Goal: Task Accomplishment & Management: Complete application form

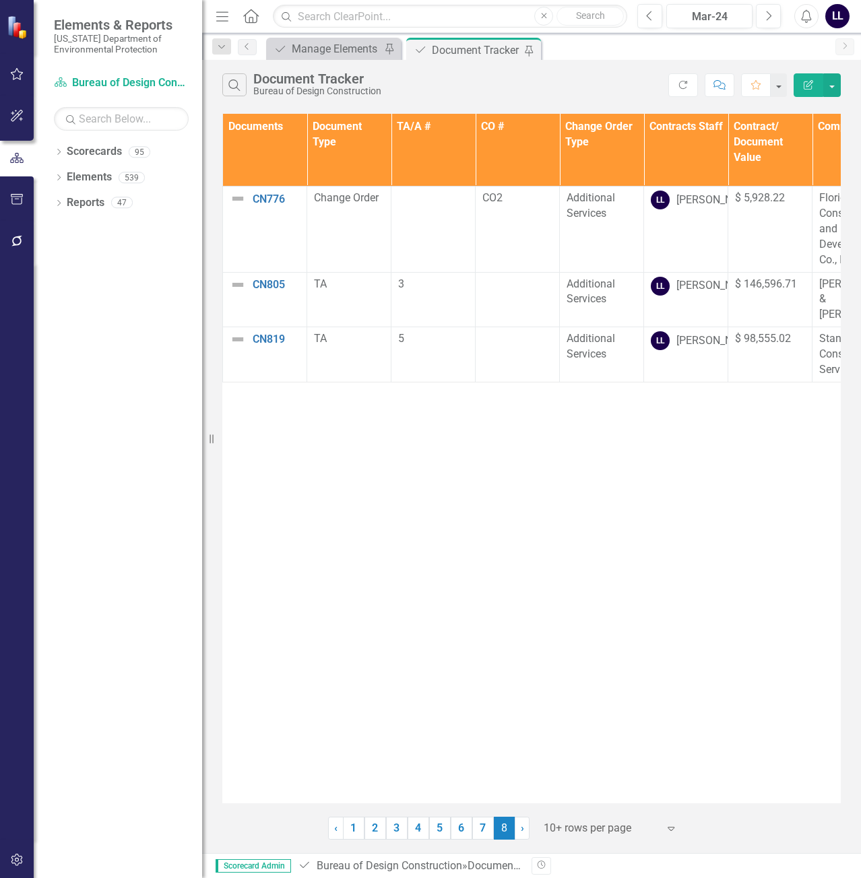
click at [546, 556] on div "Documents Document Type TA/A # CO # Change Order Type Contracts Staff Contract/…" at bounding box center [531, 459] width 618 height 690
click at [398, 577] on div "Documents Document Type TA/A # CO # Change Order Type Contracts Staff Contract/…" at bounding box center [531, 459] width 618 height 690
drag, startPoint x: 604, startPoint y: 475, endPoint x: 557, endPoint y: 358, distance: 126.3
click at [604, 475] on div "Documents Document Type TA/A # CO # Change Order Type Contracts Staff Contract/…" at bounding box center [531, 459] width 618 height 690
click at [298, 560] on div "Documents Document Type TA/A # CO # Change Order Type Contracts Staff Contract/…" at bounding box center [531, 459] width 618 height 690
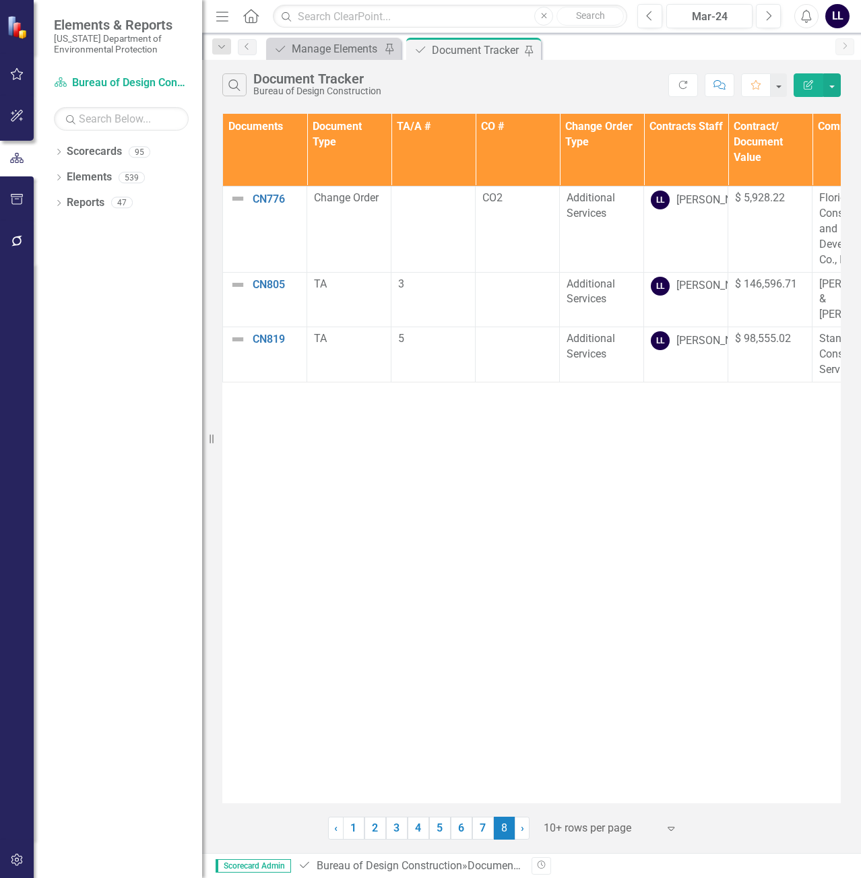
click at [243, 569] on div "Documents Document Type TA/A # CO # Change Order Type Contracts Staff Contract/…" at bounding box center [531, 459] width 618 height 690
click at [804, 587] on div "Documents Document Type TA/A # CO # Change Order Type Contracts Staff Contract/…" at bounding box center [531, 459] width 618 height 690
click at [519, 592] on div "Documents Document Type TA/A # CO # Change Order Type Contracts Staff Contract/…" at bounding box center [531, 459] width 618 height 690
click at [378, 585] on div "Documents Document Type TA/A # CO # Change Order Type Contracts Staff Contract/…" at bounding box center [531, 459] width 618 height 690
click at [258, 586] on div "Documents Document Type TA/A # CO # Change Order Type Contracts Staff Contract/…" at bounding box center [531, 459] width 618 height 690
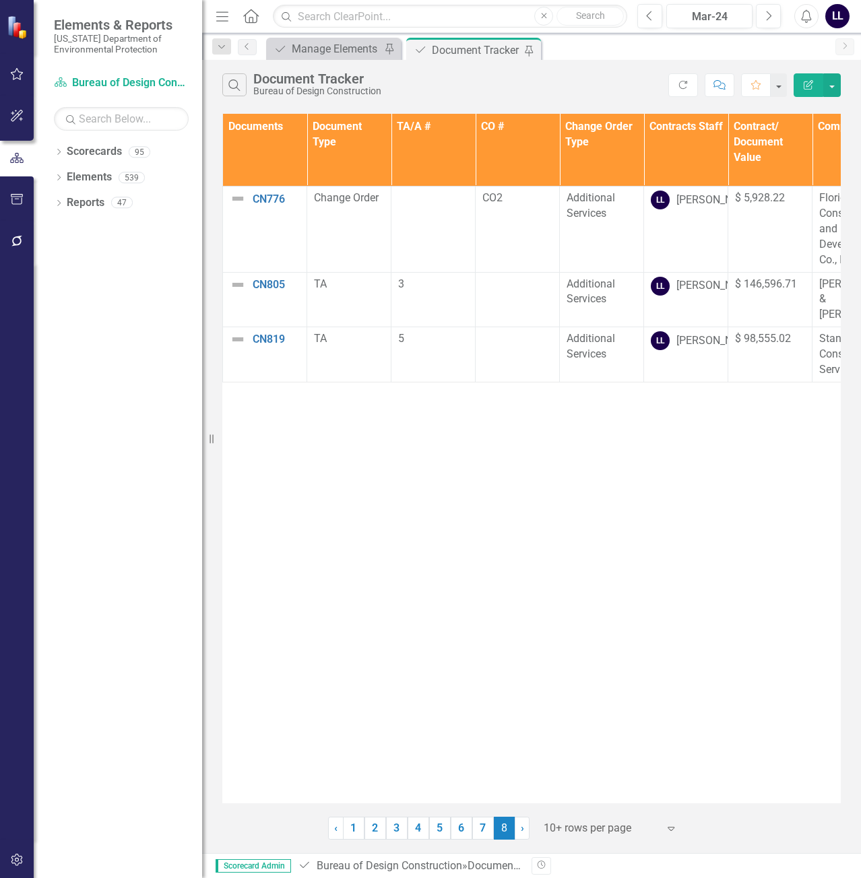
click at [434, 585] on div "Documents Document Type TA/A # CO # Change Order Type Contracts Staff Contract/…" at bounding box center [531, 459] width 618 height 690
drag, startPoint x: 507, startPoint y: 583, endPoint x: 635, endPoint y: 582, distance: 128.0
click at [509, 583] on div "Documents Document Type TA/A # CO # Change Order Type Contracts Staff Contract/…" at bounding box center [531, 459] width 618 height 690
drag, startPoint x: 641, startPoint y: 582, endPoint x: 695, endPoint y: 575, distance: 55.1
click at [653, 581] on div "Documents Document Type TA/A # CO # Change Order Type Contracts Staff Contract/…" at bounding box center [531, 459] width 618 height 690
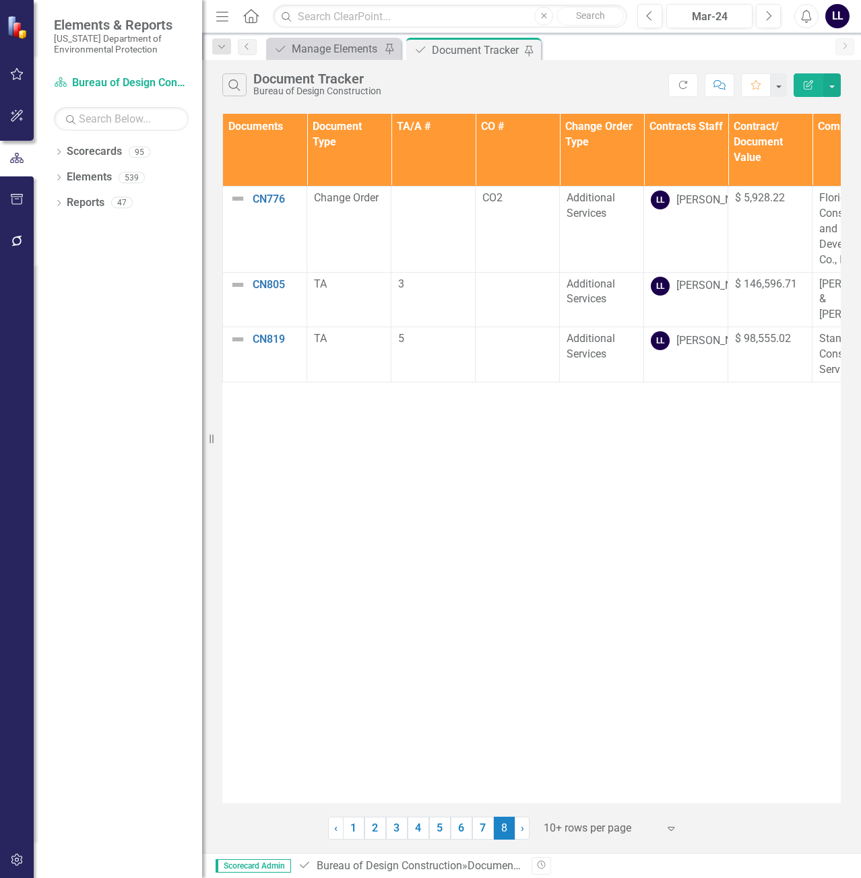
click at [779, 575] on div "Documents Document Type TA/A # CO # Change Order Type Contracts Staff Contract/…" at bounding box center [531, 459] width 618 height 690
drag, startPoint x: 794, startPoint y: 592, endPoint x: 781, endPoint y: 592, distance: 12.8
click at [794, 592] on div "Documents Document Type TA/A # CO # Change Order Type Contracts Staff Contract/…" at bounding box center [531, 459] width 618 height 690
click at [238, 593] on div "Documents Document Type TA/A # CO # Change Order Type Contracts Staff Contract/…" at bounding box center [531, 459] width 618 height 690
click at [395, 471] on div "Documents Document Type TA/A # CO # Change Order Type Contracts Staff Contract/…" at bounding box center [531, 459] width 618 height 690
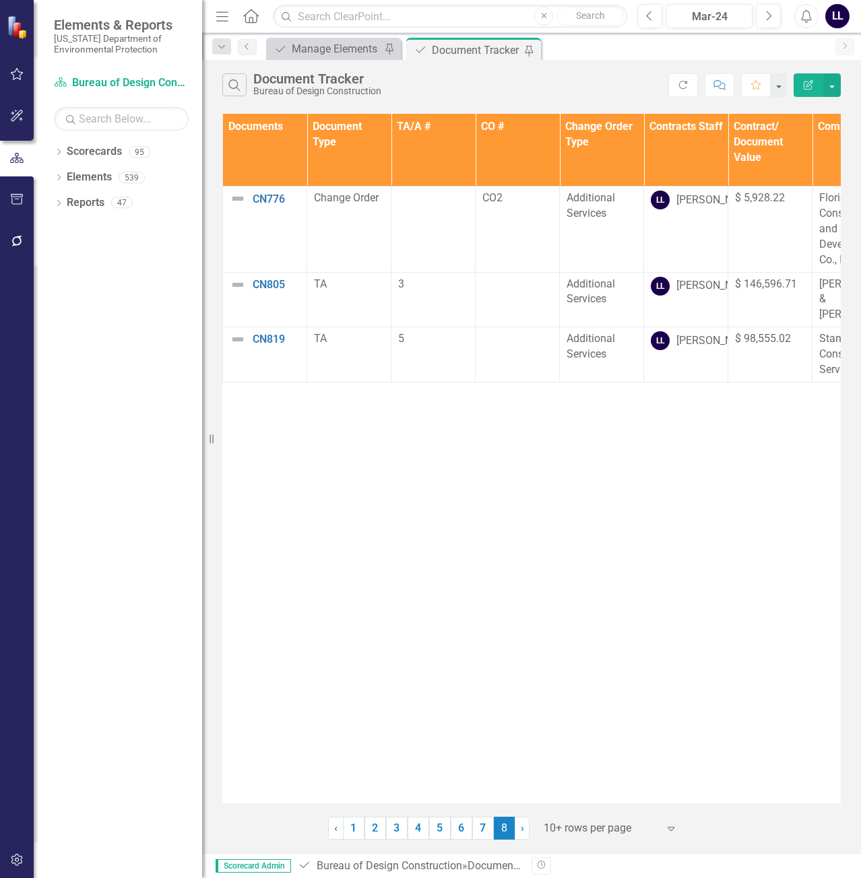
drag, startPoint x: 437, startPoint y: 470, endPoint x: 419, endPoint y: 451, distance: 26.2
click at [437, 471] on div "Documents Document Type TA/A # CO # Change Order Type Contracts Staff Contract/…" at bounding box center [531, 459] width 618 height 690
